Goal: Information Seeking & Learning: Find specific fact

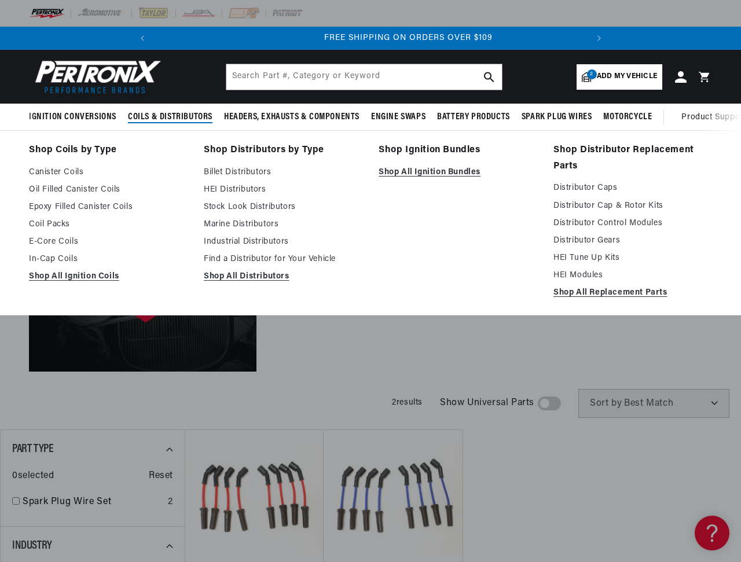
scroll to position [0, 432]
click at [237, 223] on link "Marine Distributors" at bounding box center [283, 225] width 159 height 14
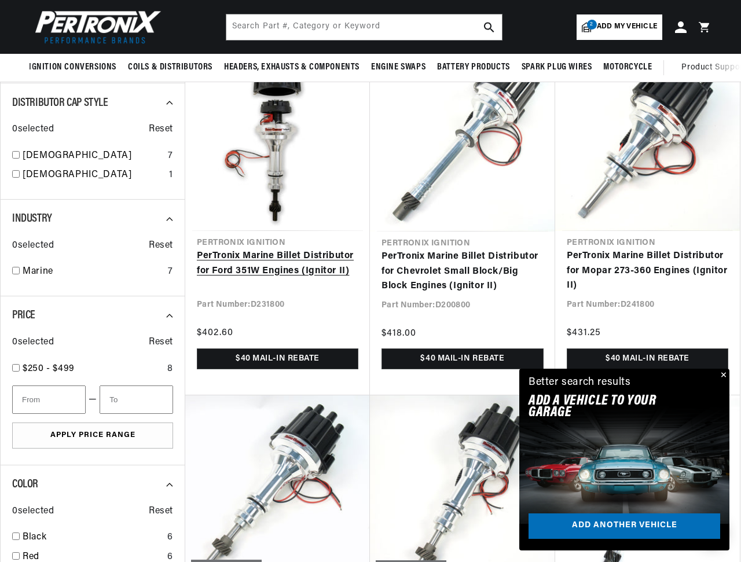
scroll to position [463, 0]
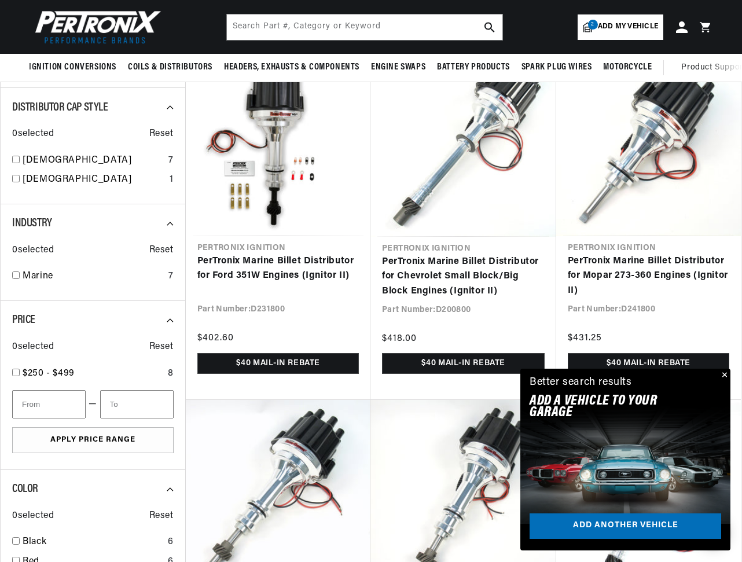
click at [723, 376] on div "Close dialog FIND THE RIGHT PARTS Take our quick quiz using the button below, a…" at bounding box center [371, 281] width 742 height 562
click at [721, 374] on button "Close" at bounding box center [722, 376] width 14 height 14
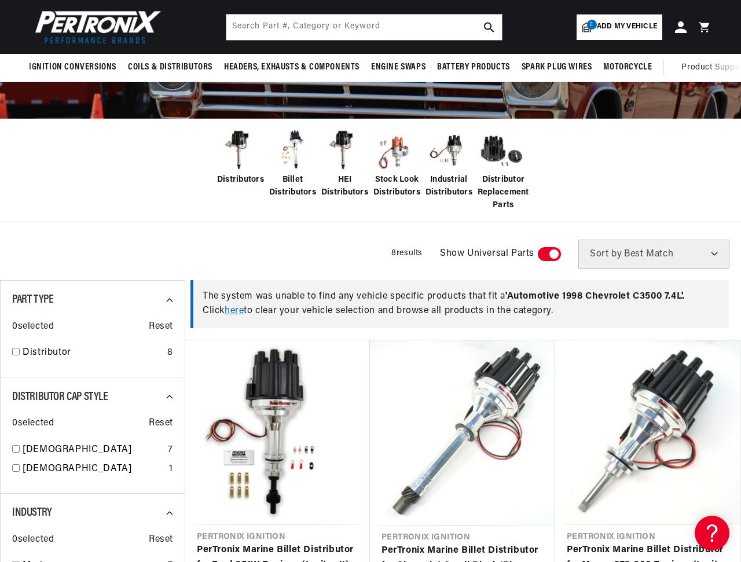
scroll to position [0, 432]
click at [238, 156] on img at bounding box center [240, 150] width 46 height 46
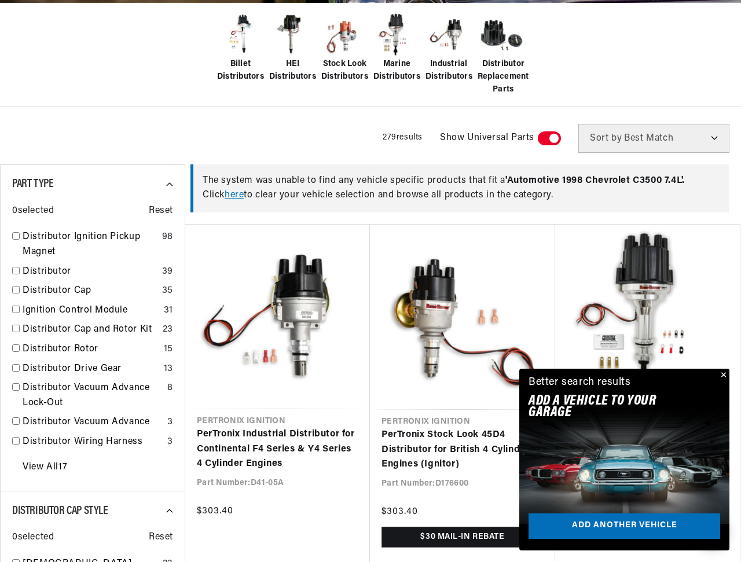
click at [722, 375] on button "Close" at bounding box center [722, 376] width 14 height 14
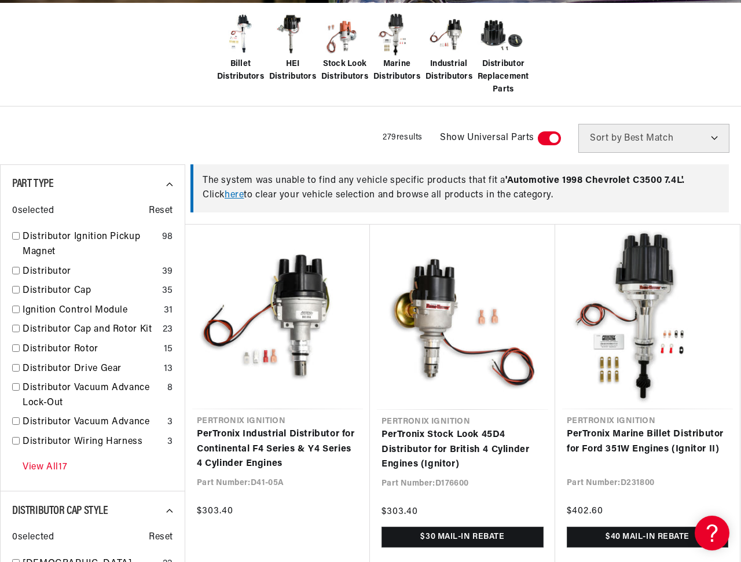
scroll to position [0, 432]
click at [41, 468] on link "View All 17" at bounding box center [45, 467] width 45 height 15
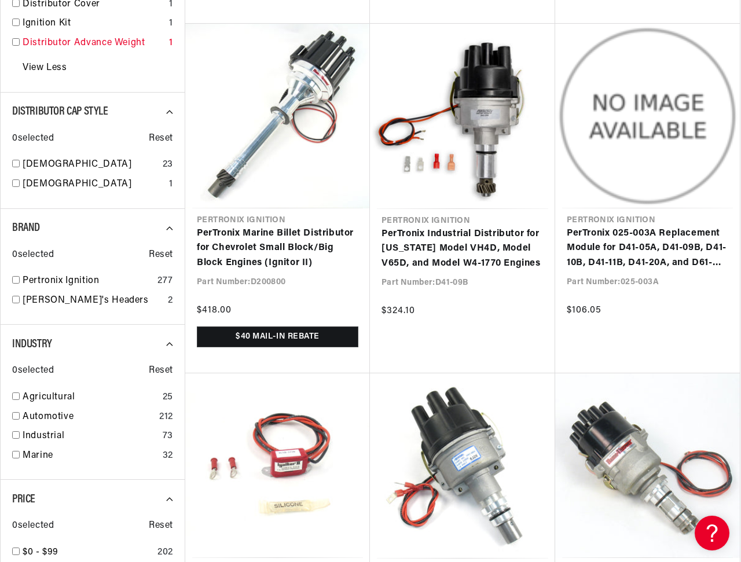
scroll to position [926, 0]
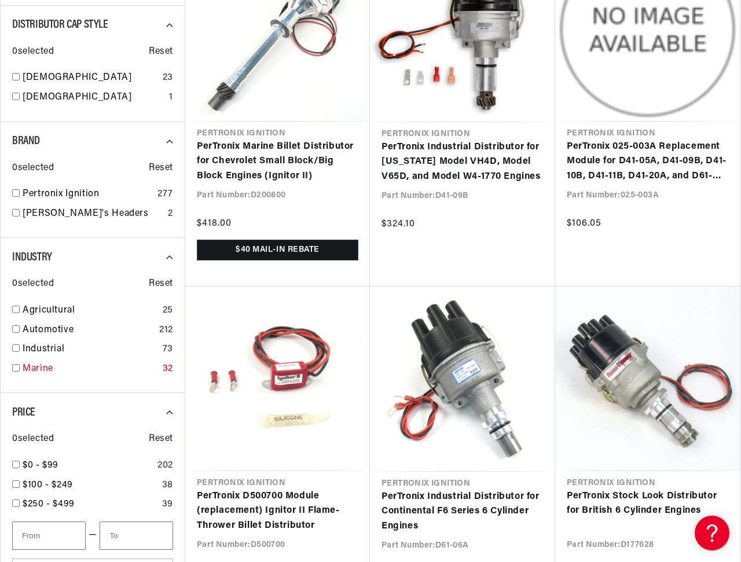
click at [35, 370] on link "Marine" at bounding box center [90, 369] width 135 height 15
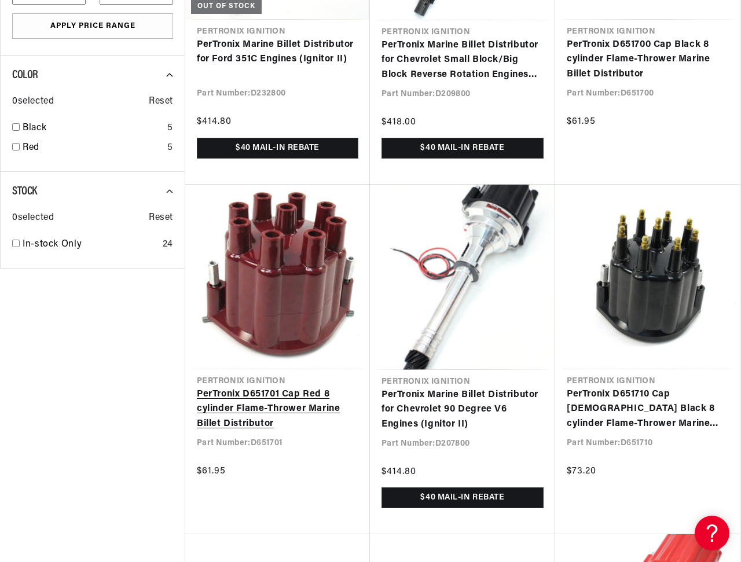
scroll to position [1042, 0]
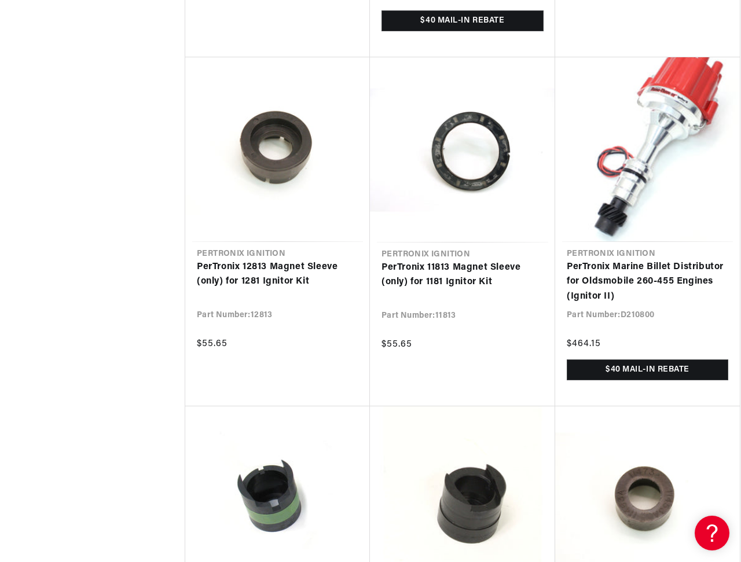
scroll to position [0, 432]
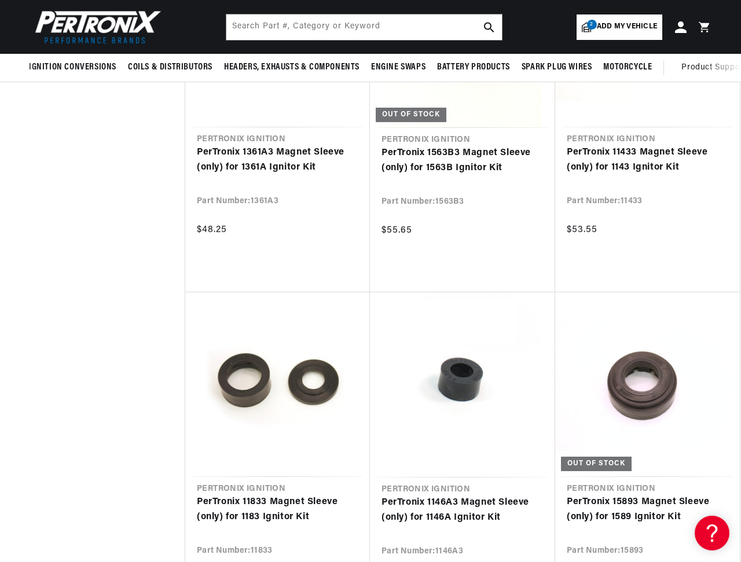
scroll to position [1852, 0]
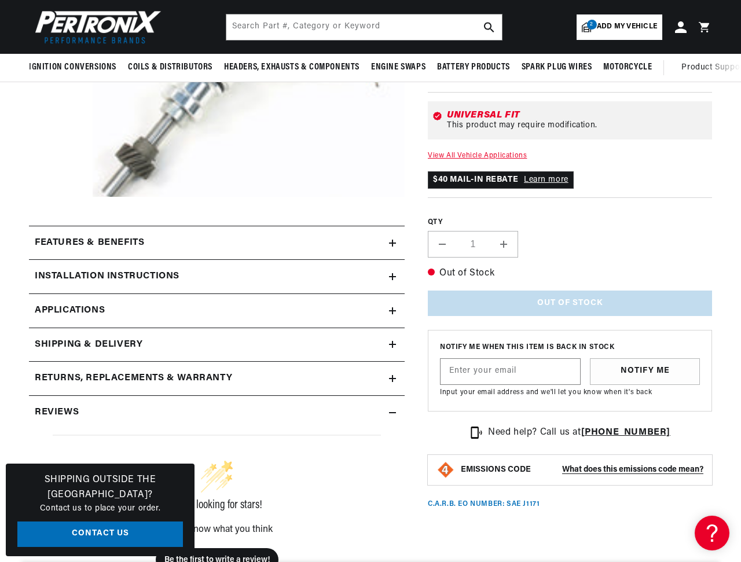
scroll to position [0, 432]
click at [389, 246] on icon at bounding box center [392, 243] width 7 height 7
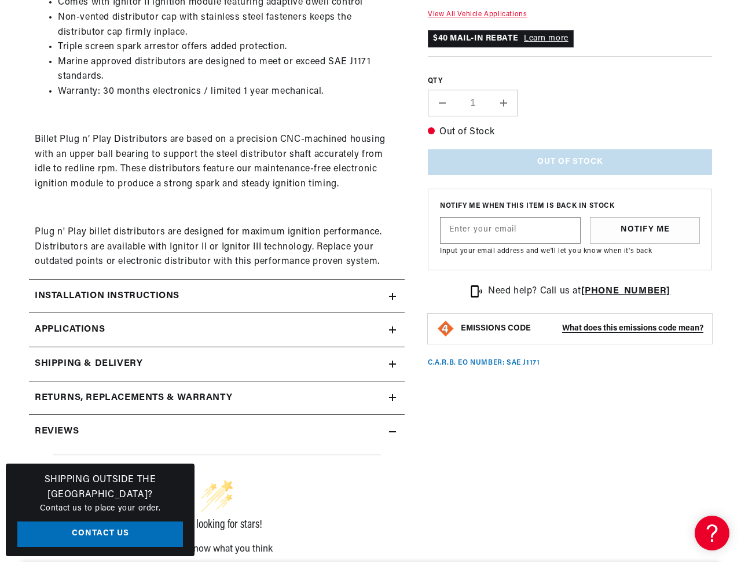
scroll to position [579, 0]
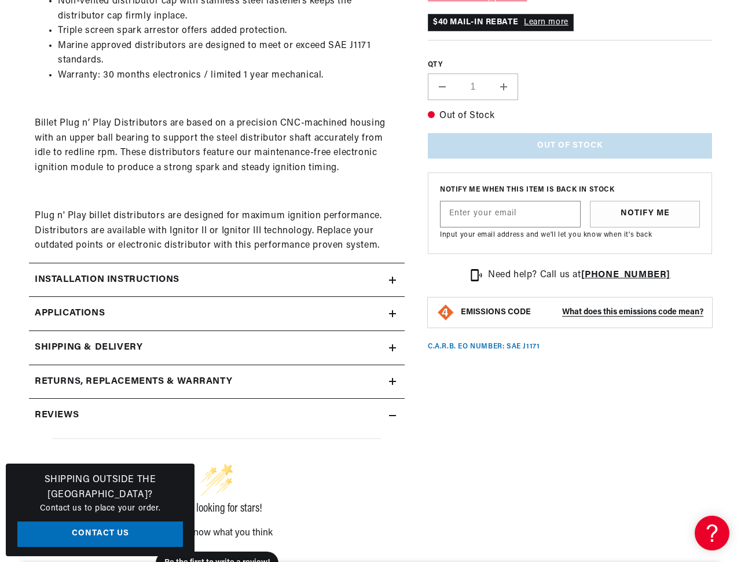
click at [394, 278] on icon at bounding box center [392, 280] width 7 height 7
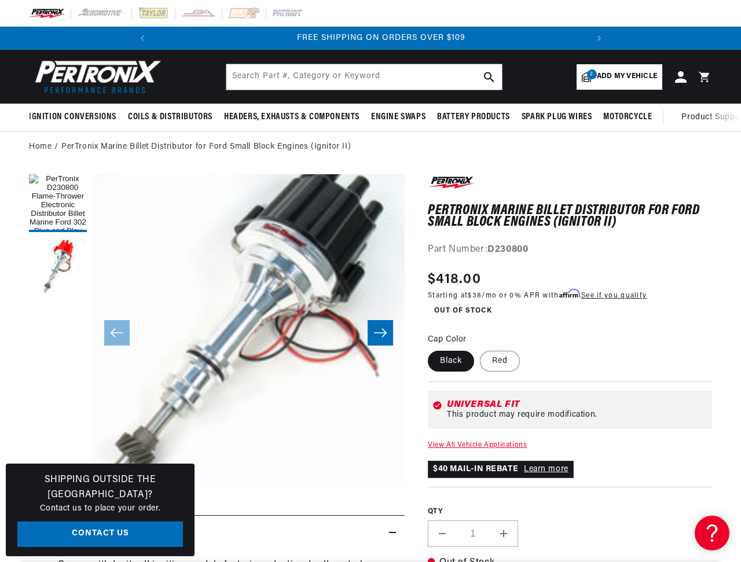
scroll to position [0, 432]
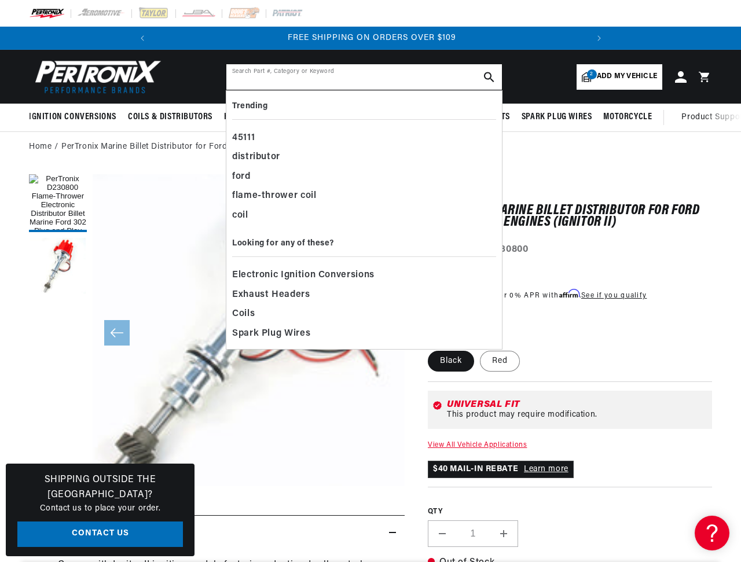
click at [340, 76] on input "text" at bounding box center [363, 76] width 275 height 25
paste input "D231801"
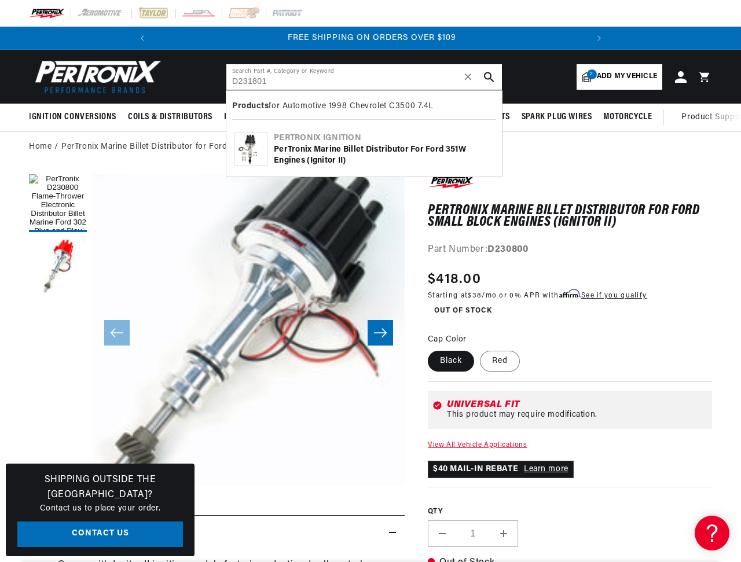
type input "D231801"
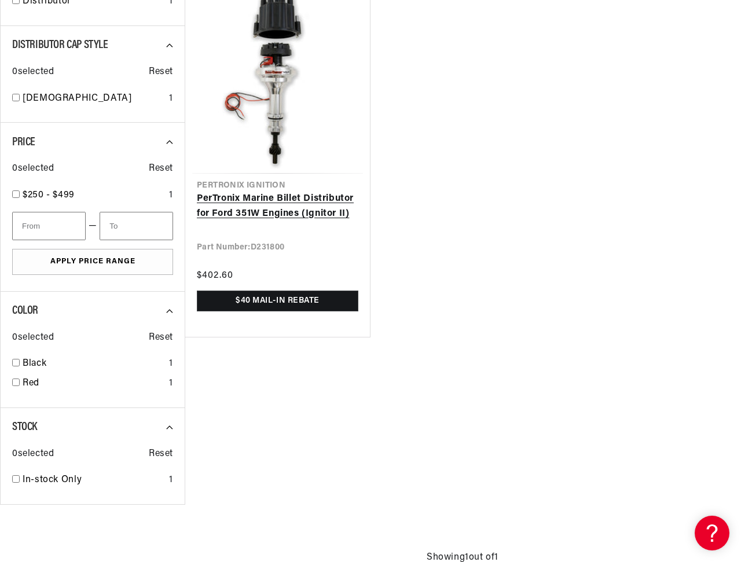
click at [298, 192] on link "PerTronix Marine Billet Distributor for Ford 351W Engines (Ignitor II)" at bounding box center [277, 207] width 161 height 30
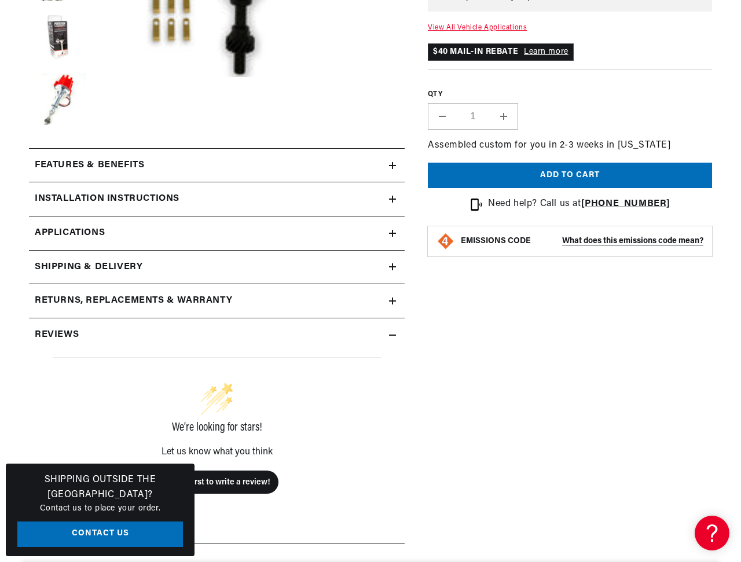
scroll to position [521, 0]
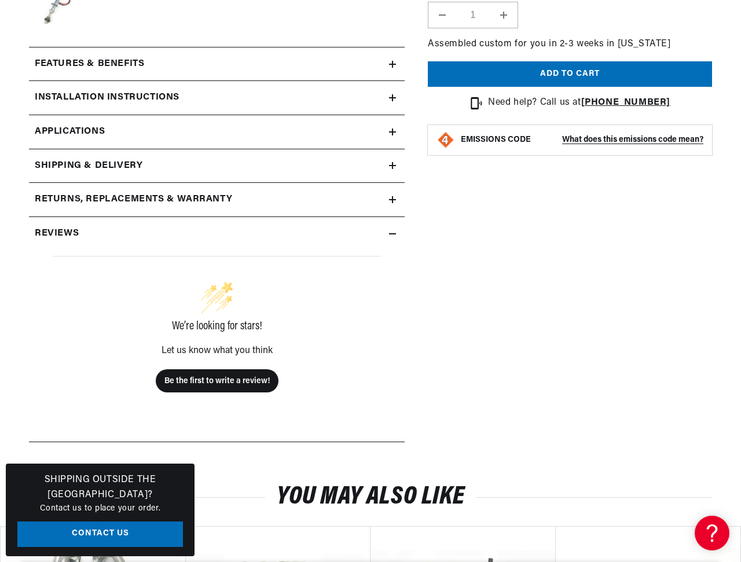
click at [383, 126] on link "Applications" at bounding box center [217, 132] width 376 height 34
